Goal: Browse casually: Explore the website without a specific task or goal

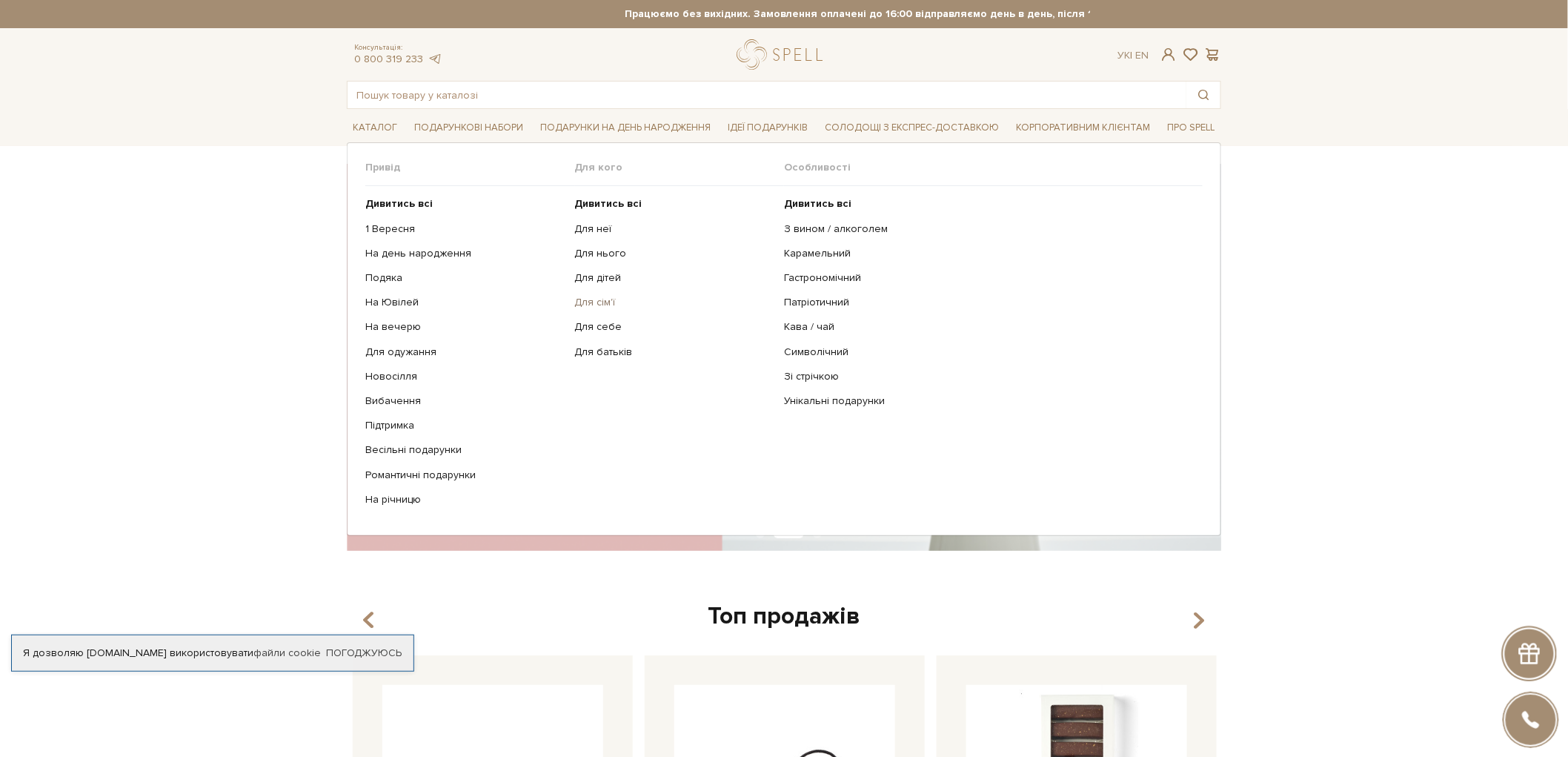
click at [606, 299] on link "Для сім'ї" at bounding box center [674, 302] width 199 height 13
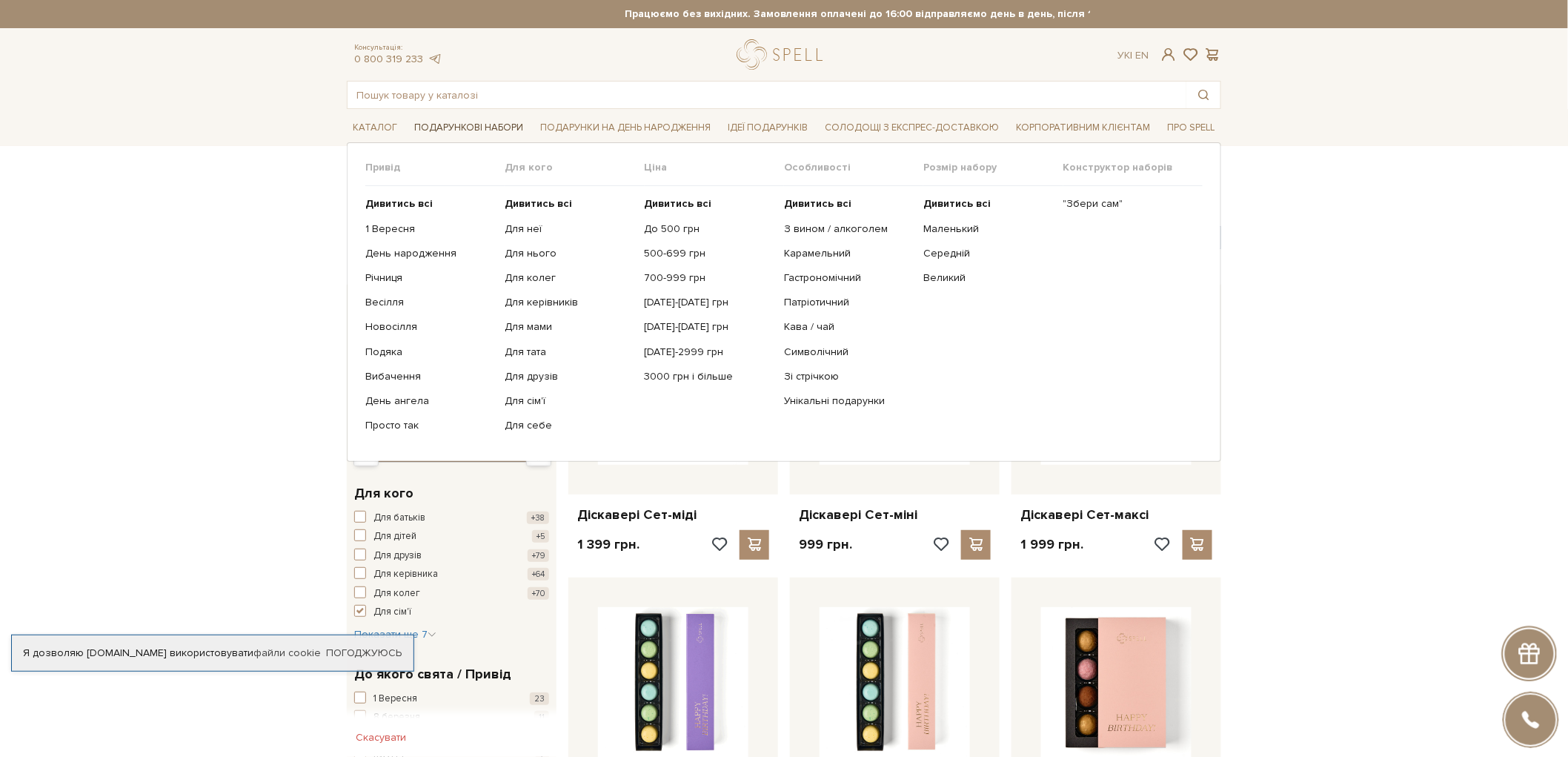
click at [441, 131] on span "Подарункові набори" at bounding box center [468, 128] width 120 height 23
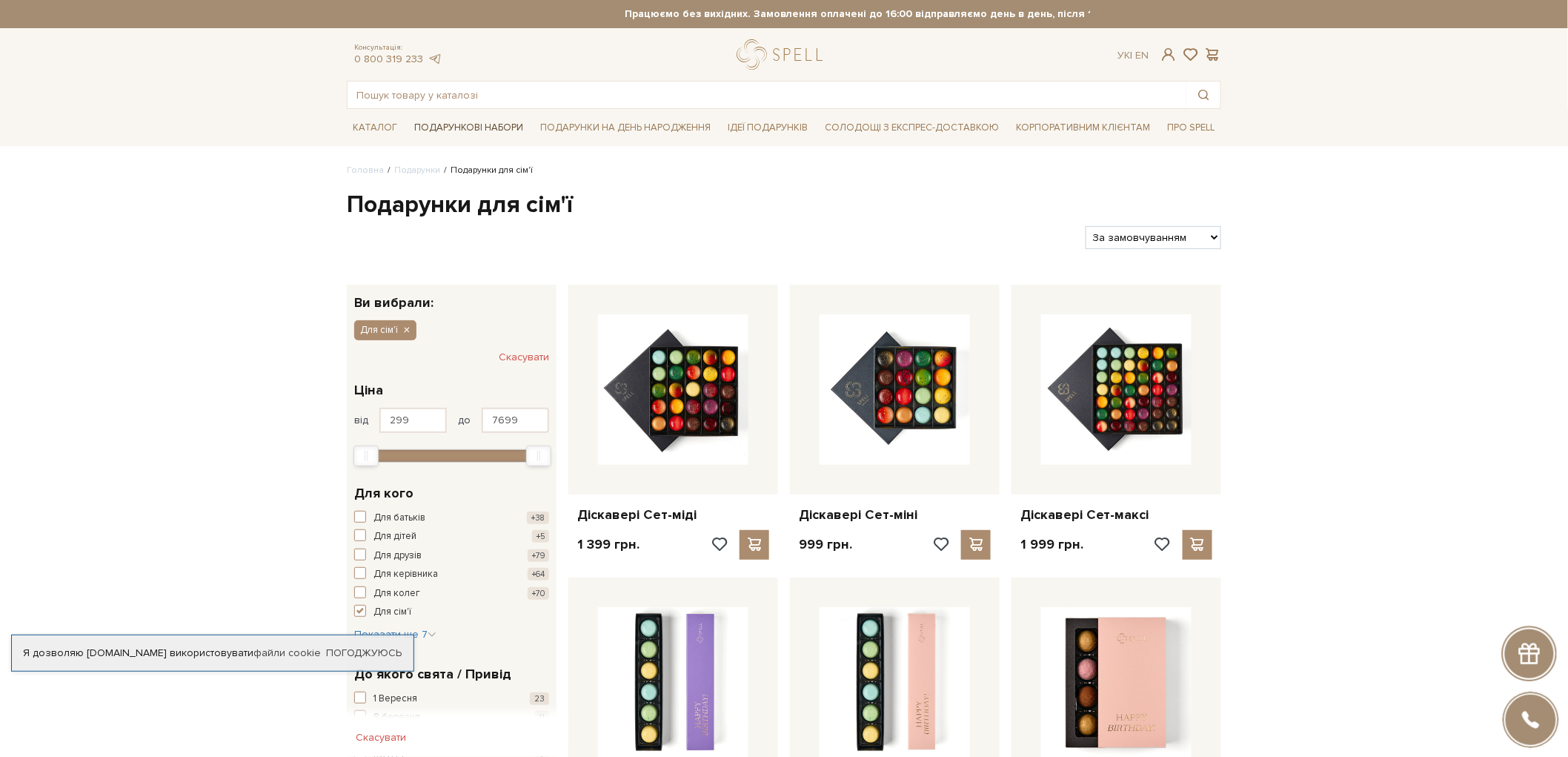
click at [441, 131] on span "Подарункові набори" at bounding box center [468, 128] width 120 height 23
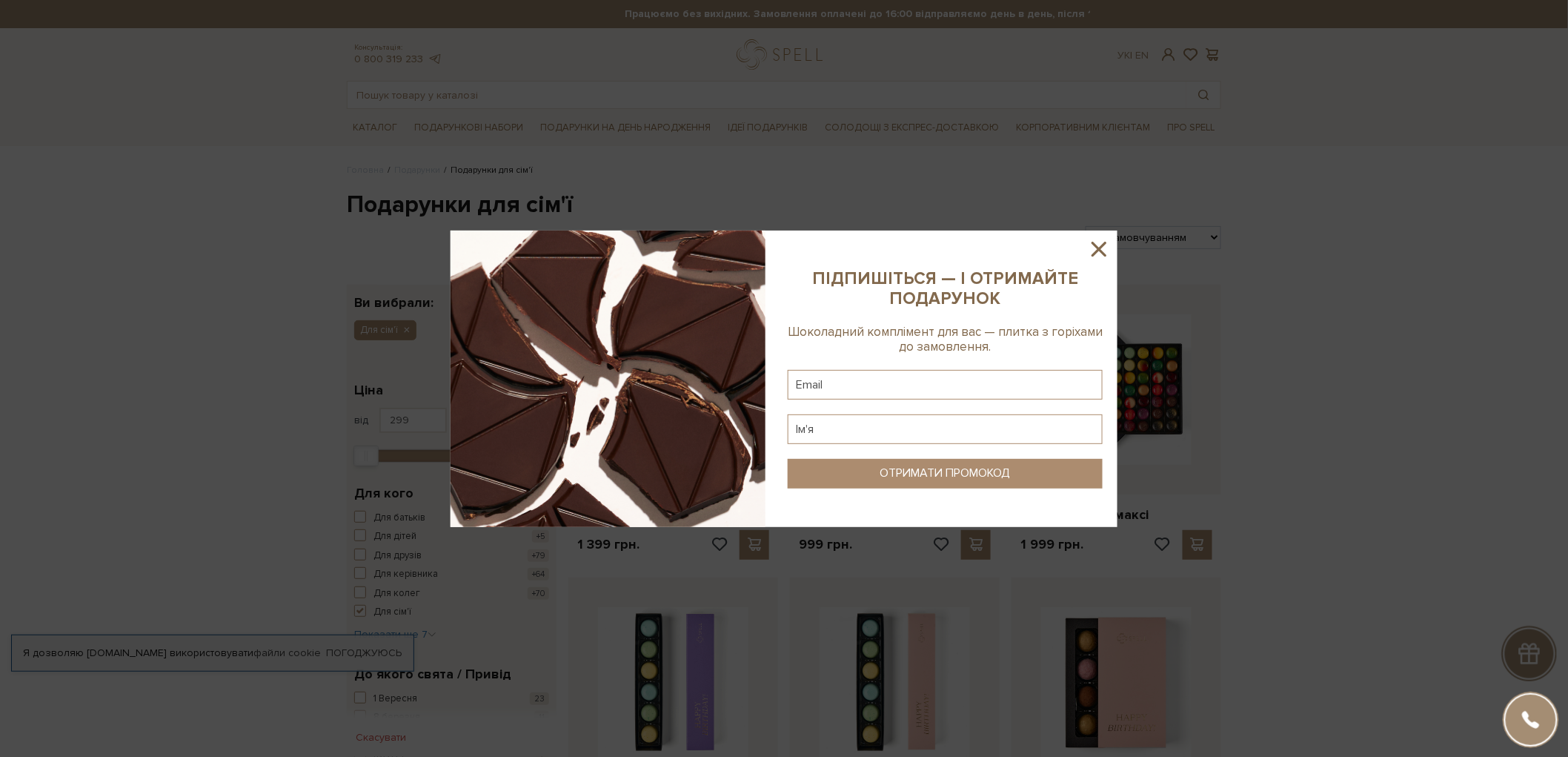
click at [1090, 253] on icon at bounding box center [1099, 249] width 25 height 25
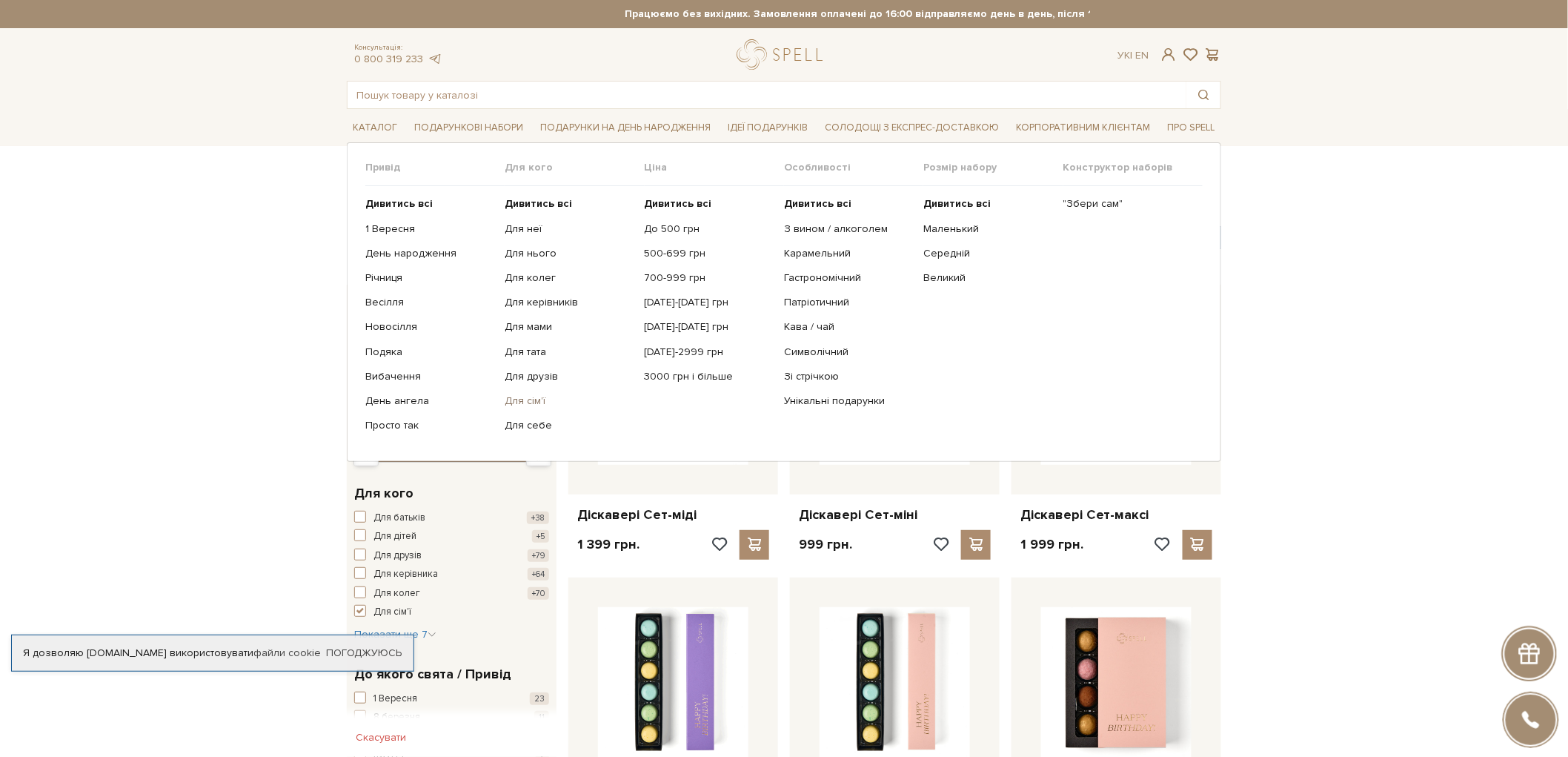
click at [535, 403] on link "Для сім'ї" at bounding box center [569, 401] width 128 height 13
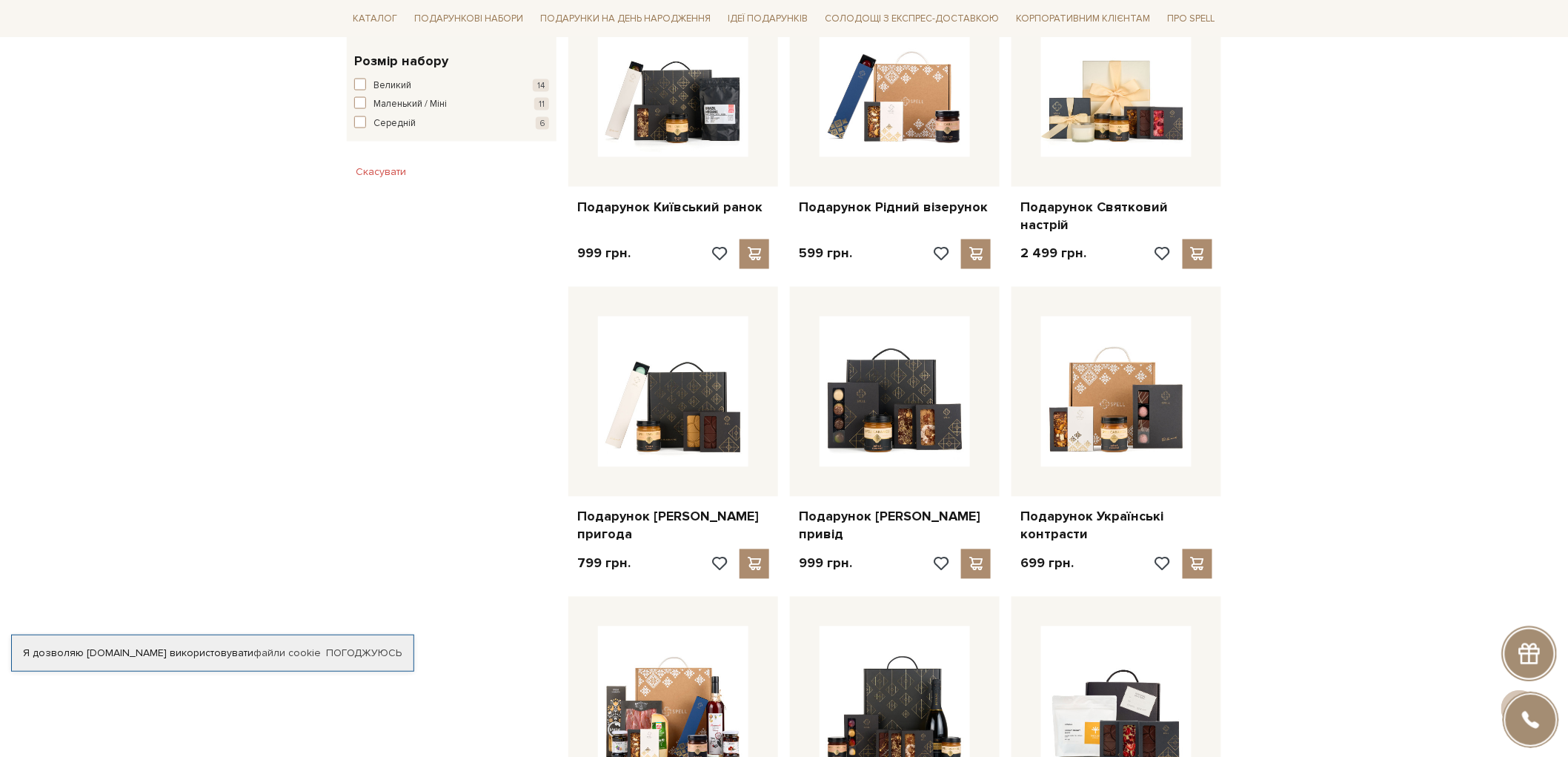
scroll to position [906, 0]
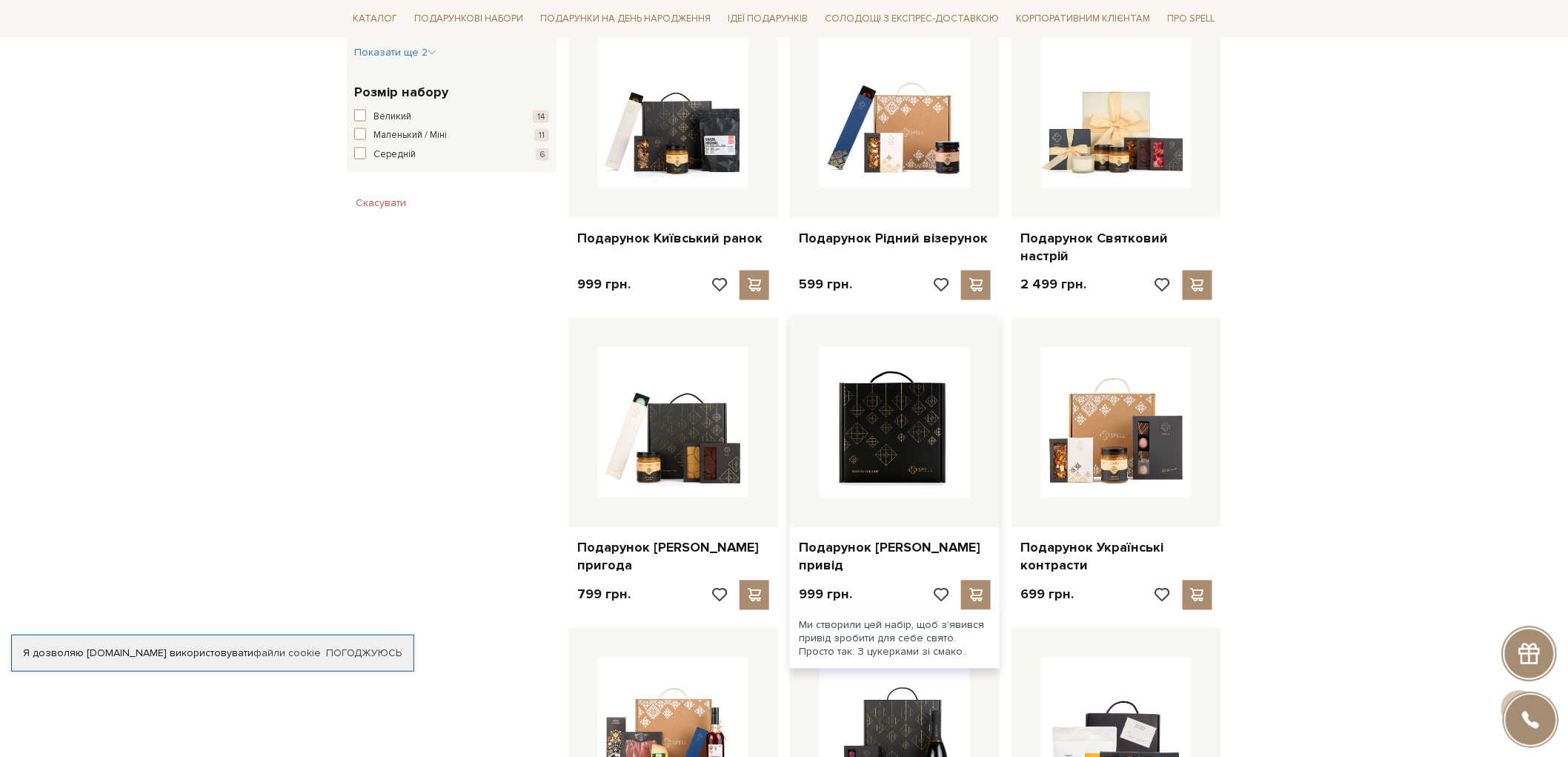
click at [858, 356] on img at bounding box center [895, 423] width 150 height 150
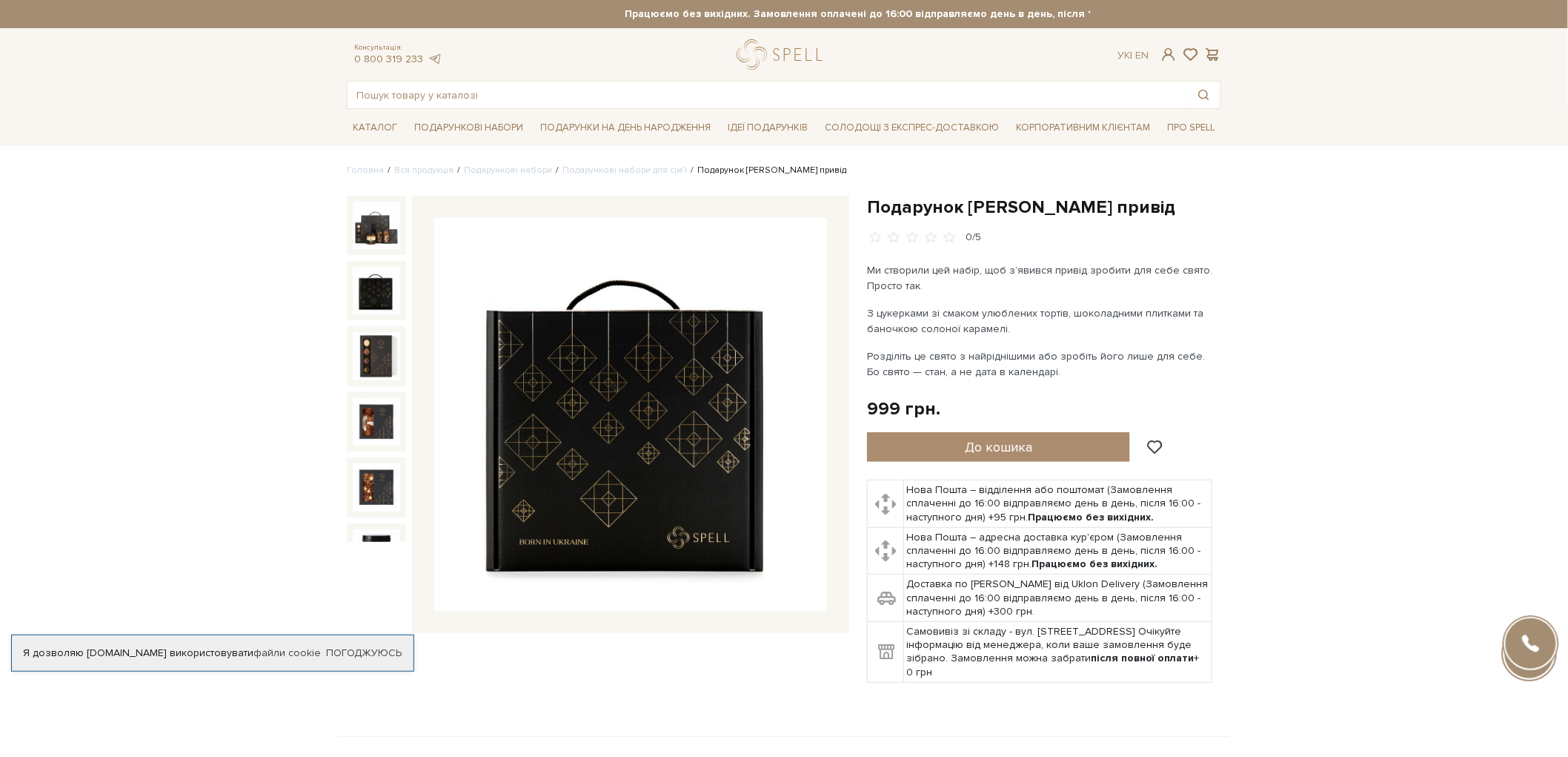
click at [368, 289] on img at bounding box center [377, 291] width 48 height 48
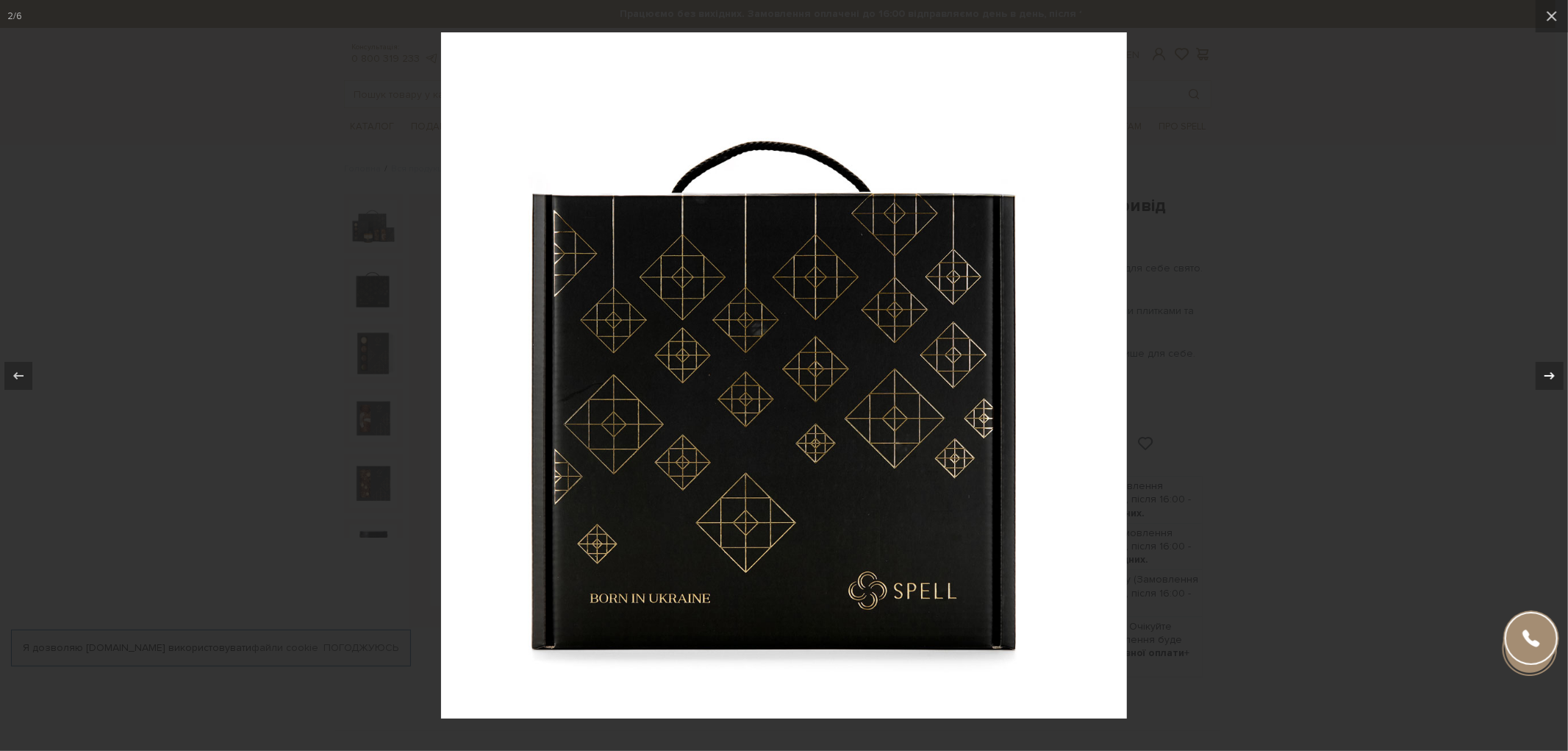
click at [1545, 369] on icon at bounding box center [1549, 376] width 18 height 18
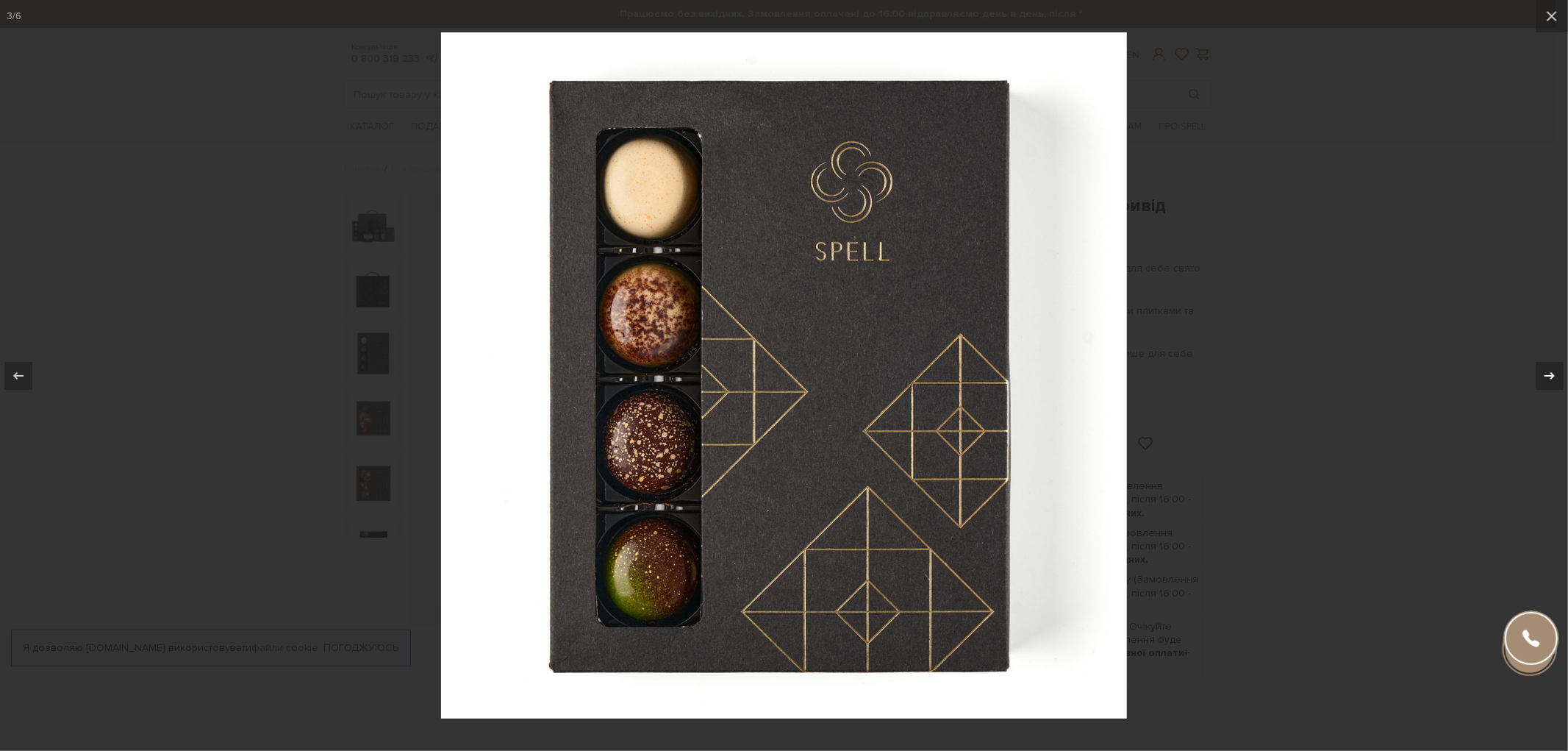
click at [1545, 369] on icon at bounding box center [1549, 376] width 18 height 18
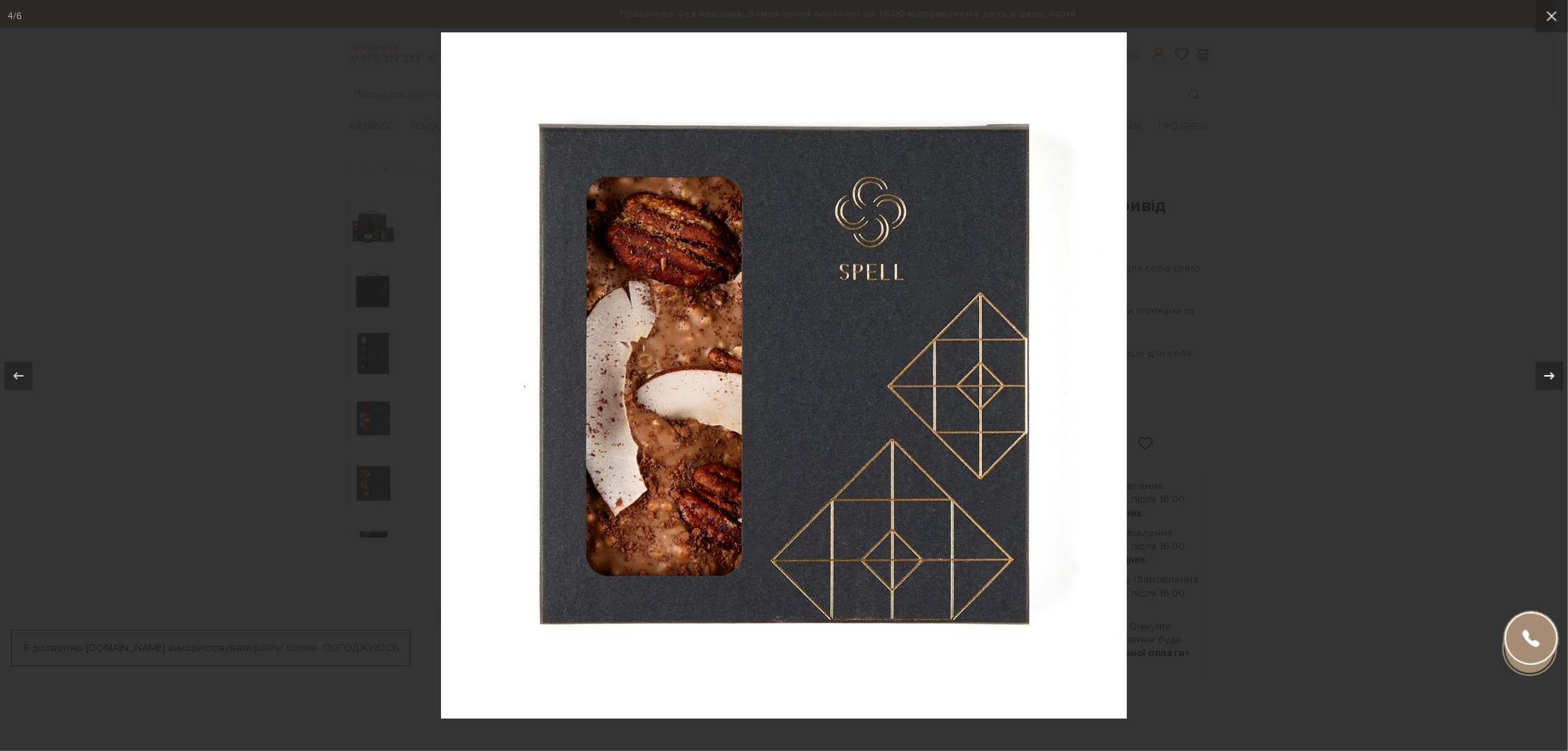
click at [1545, 369] on icon at bounding box center [1549, 376] width 18 height 18
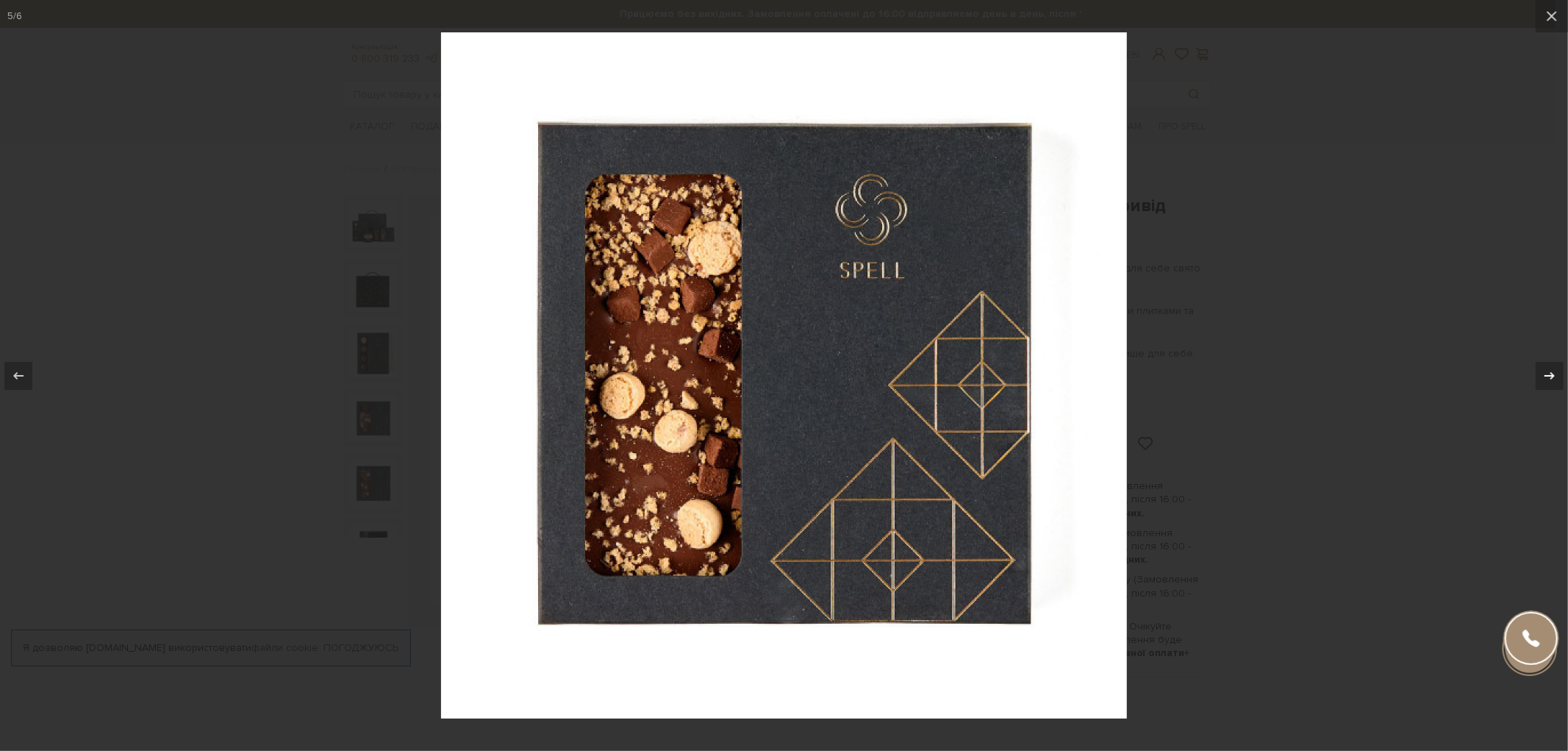
click at [1545, 369] on icon at bounding box center [1549, 376] width 18 height 18
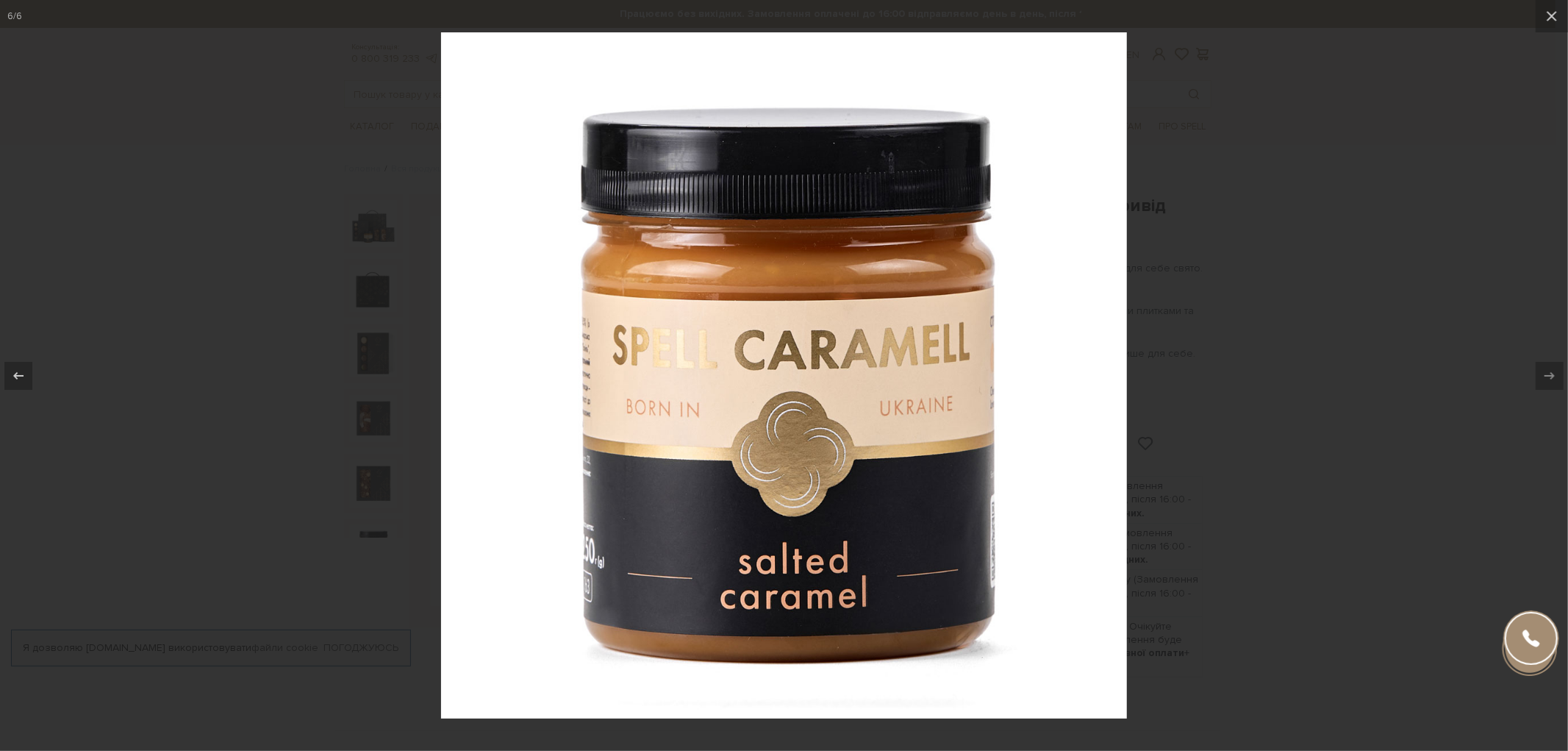
drag, startPoint x: 1346, startPoint y: 239, endPoint x: 1345, endPoint y: 219, distance: 20.0
click at [1347, 239] on div at bounding box center [784, 376] width 1568 height 751
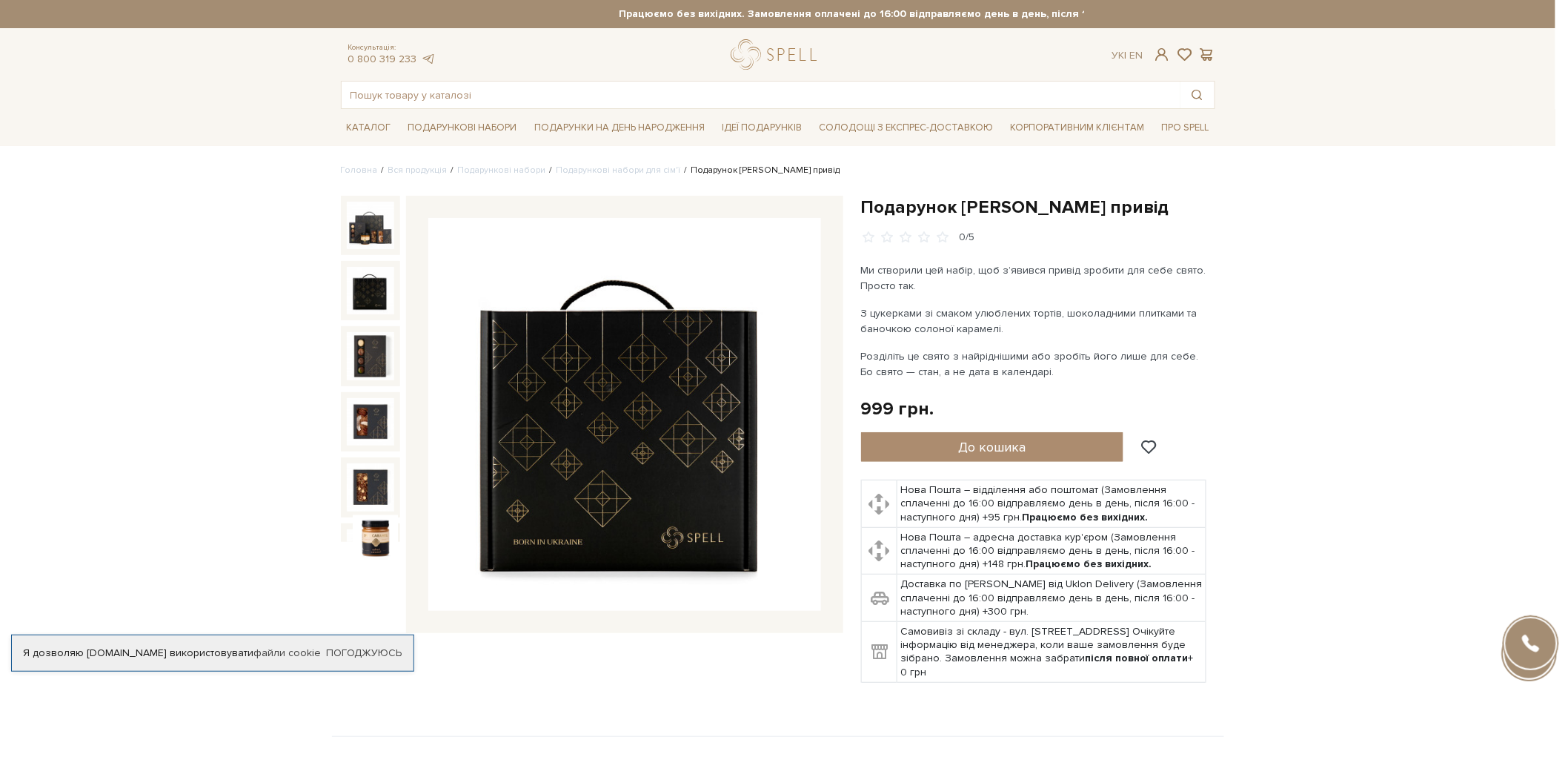
scroll to position [18, 0]
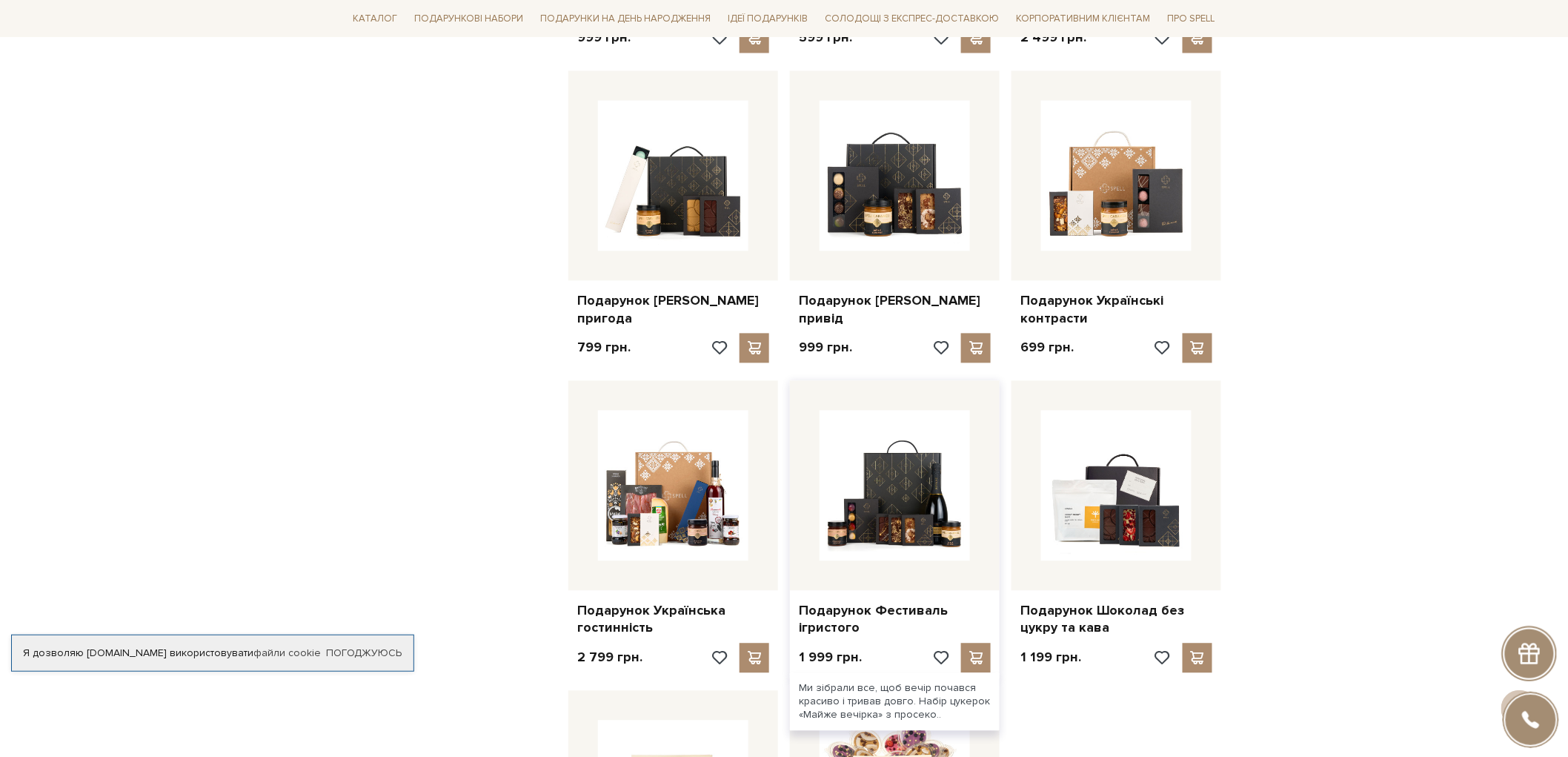
scroll to position [1070, 0]
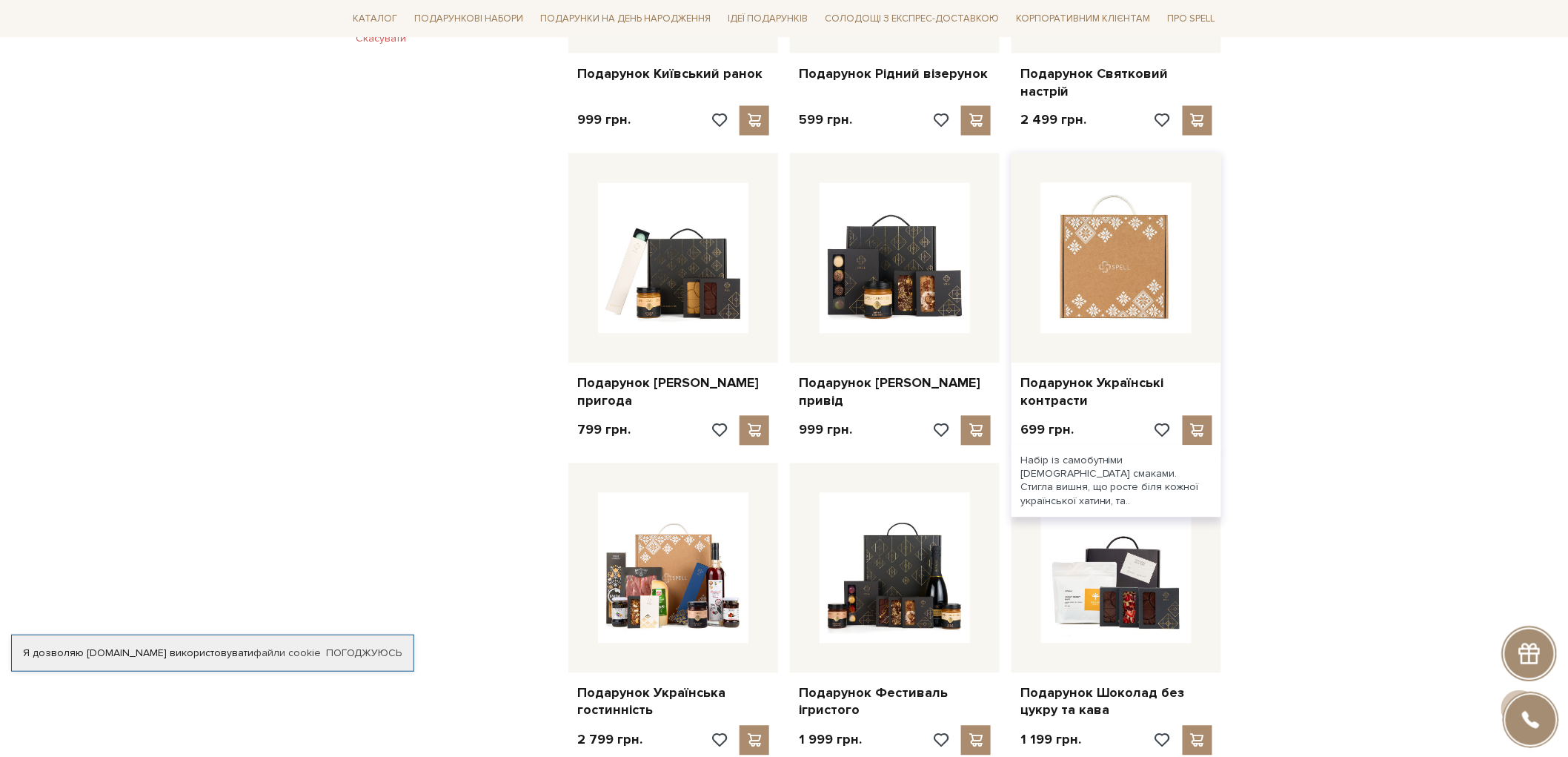
click at [1134, 226] on img at bounding box center [1117, 259] width 150 height 150
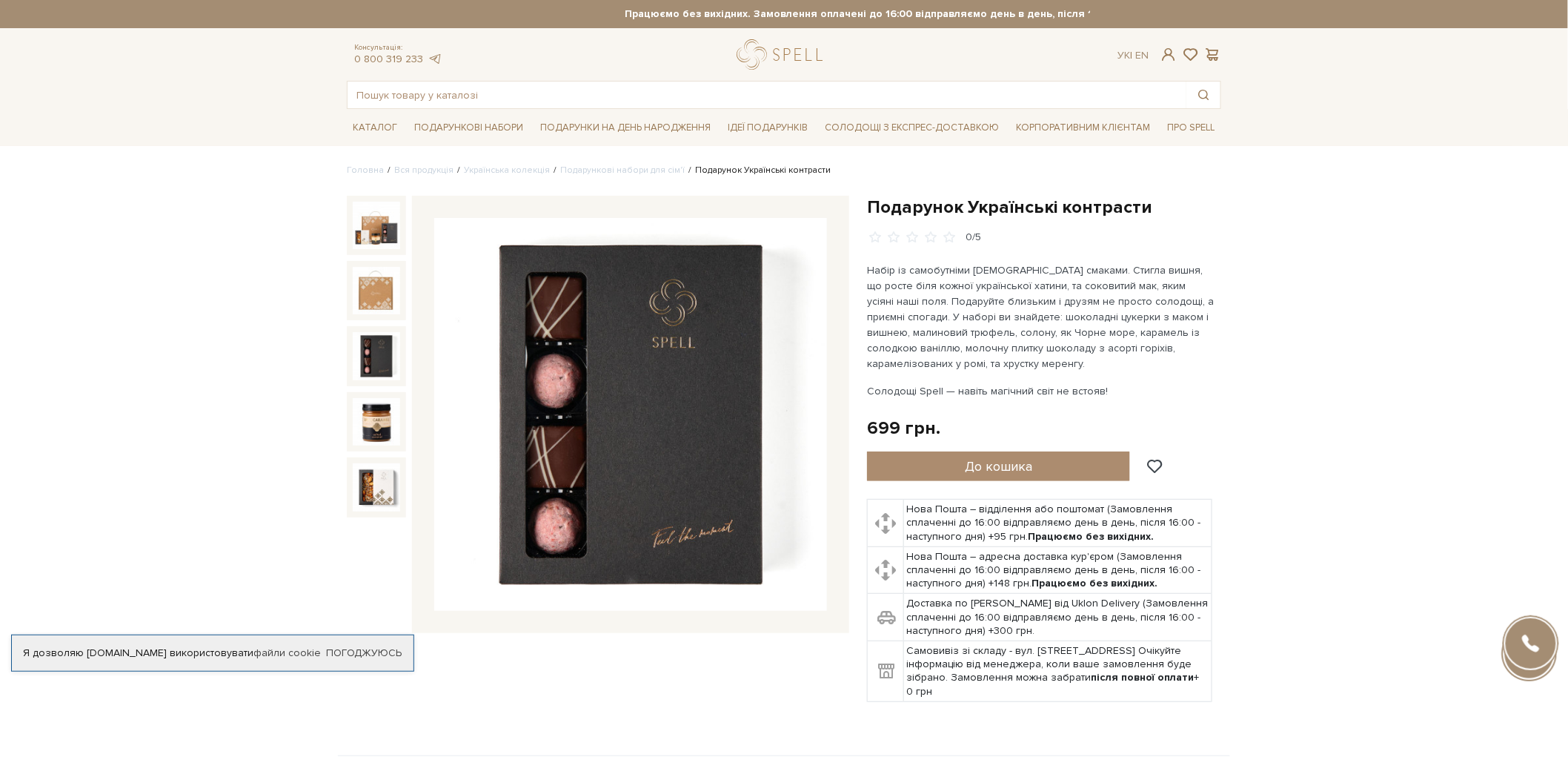
click at [383, 344] on img at bounding box center [377, 356] width 48 height 48
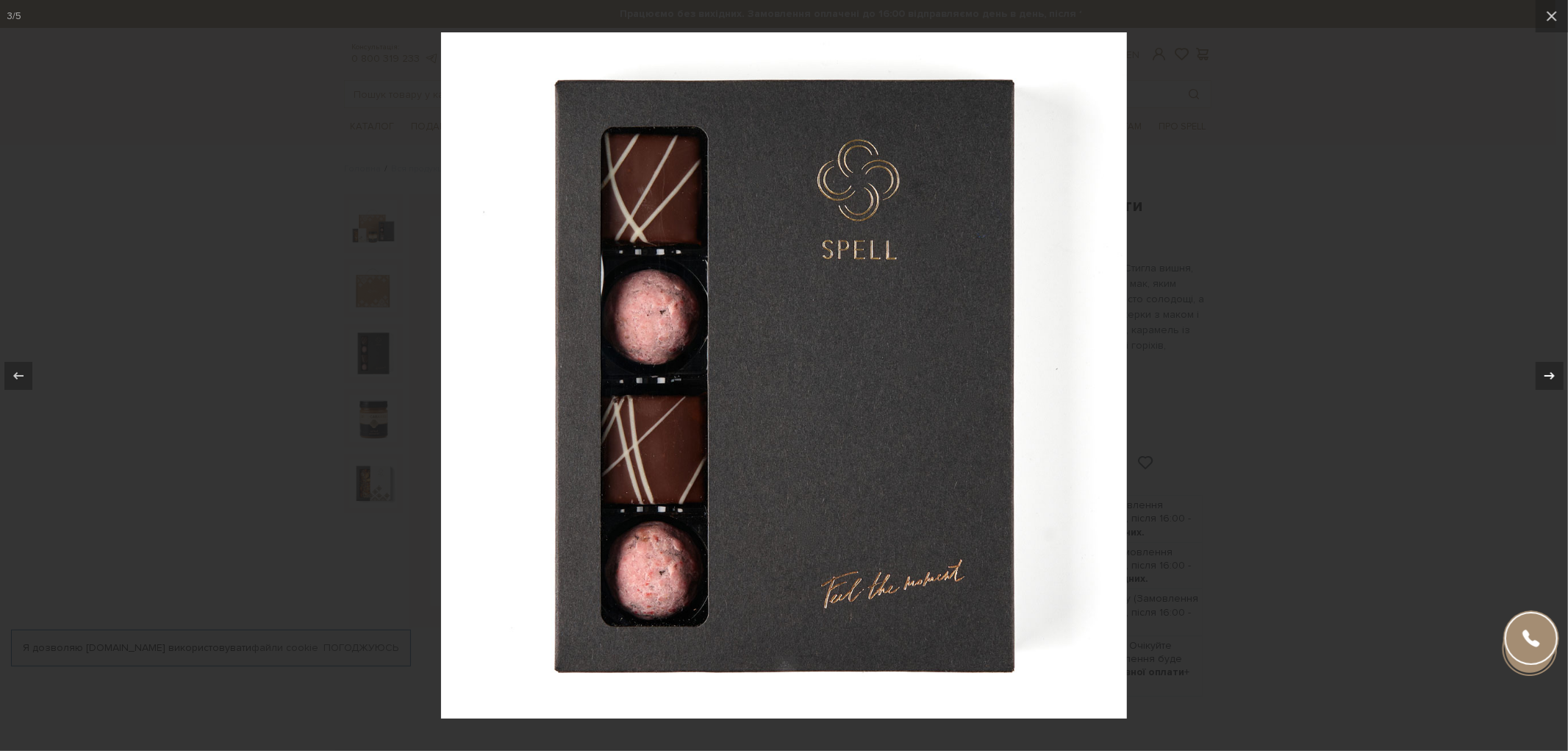
click at [1553, 372] on icon at bounding box center [1549, 376] width 18 height 18
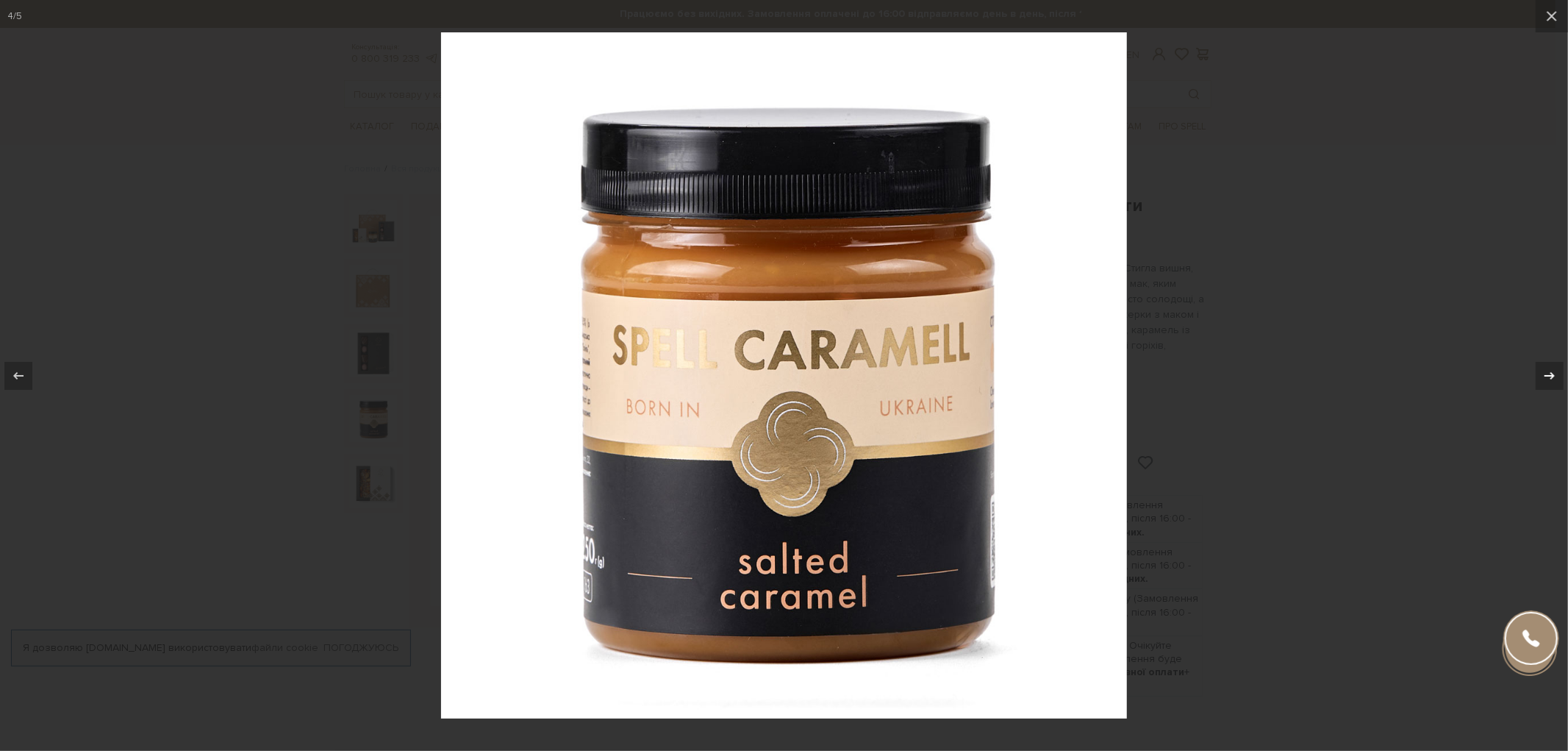
click at [1553, 372] on icon at bounding box center [1549, 376] width 18 height 18
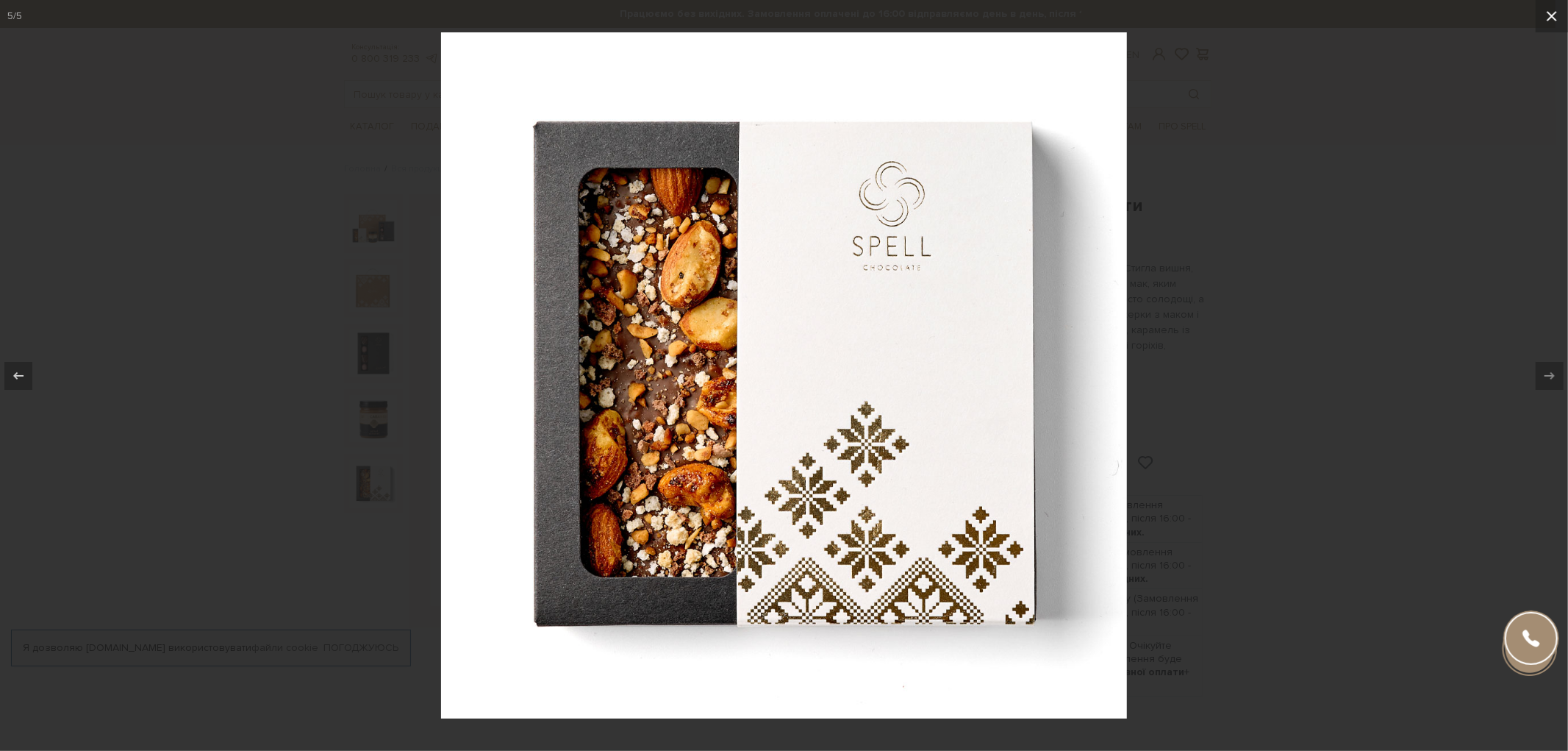
click at [1544, 20] on icon at bounding box center [1551, 16] width 18 height 18
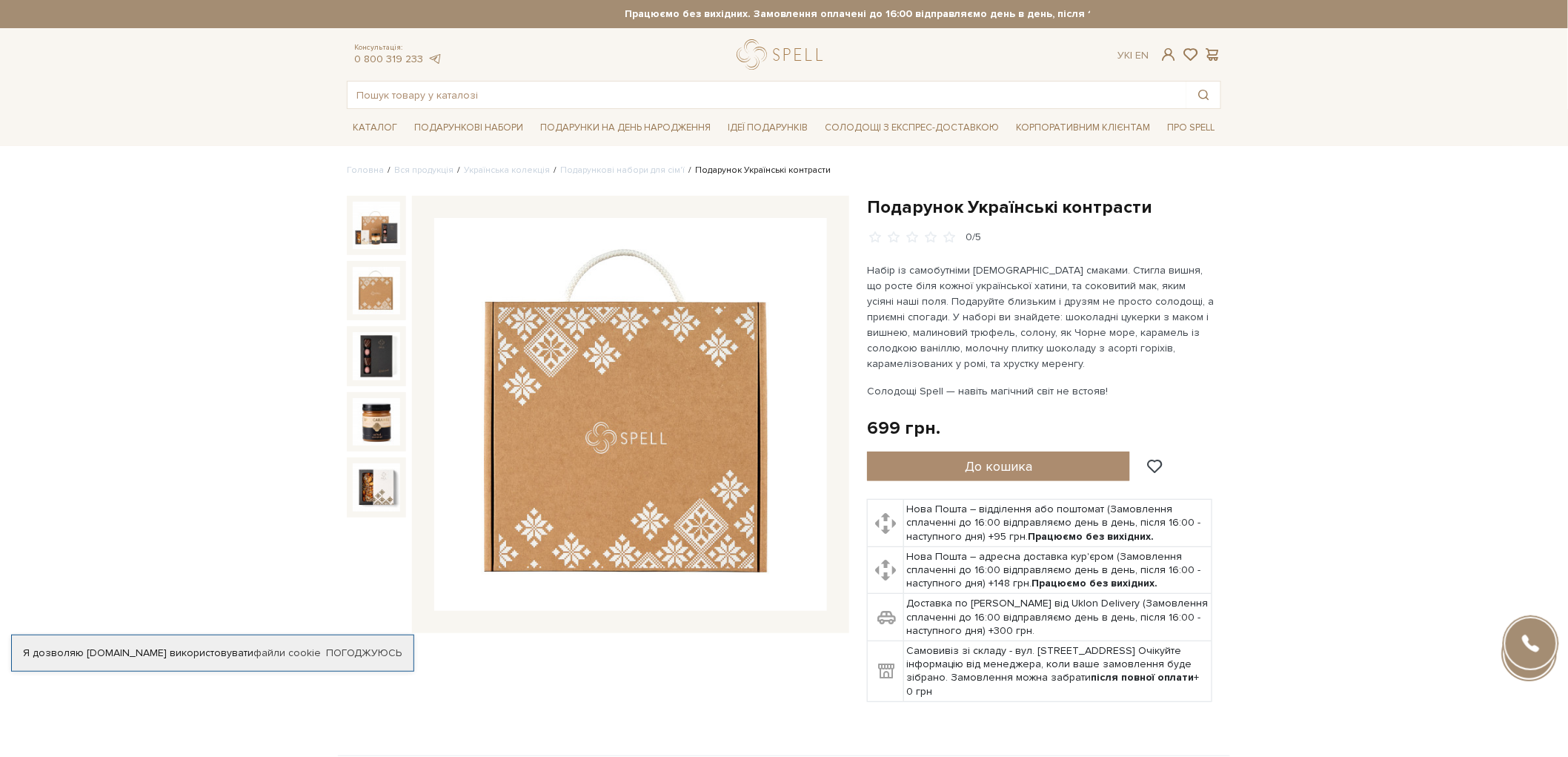
click at [393, 297] on img at bounding box center [377, 291] width 48 height 48
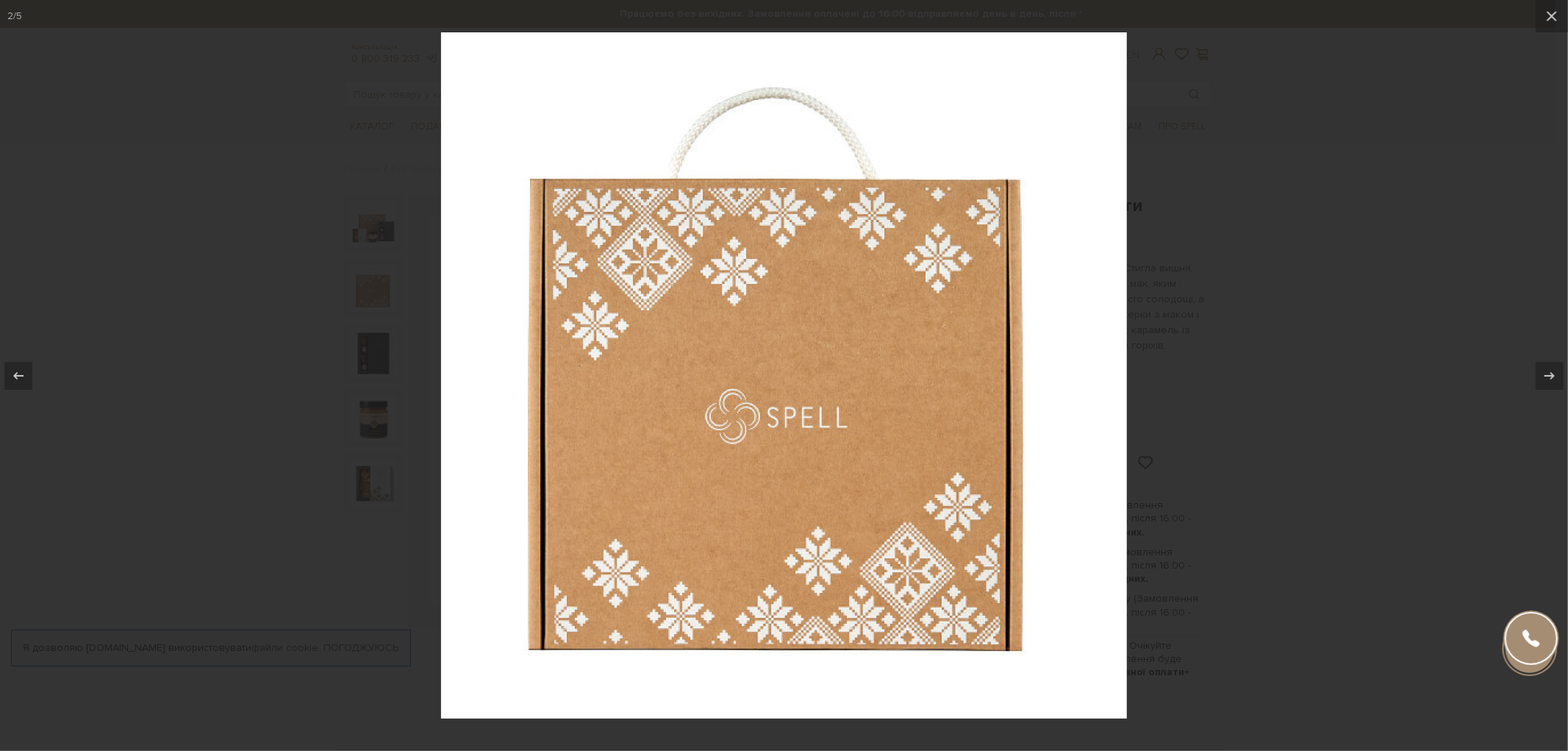
click at [251, 299] on div at bounding box center [784, 376] width 1568 height 751
